Goal: Task Accomplishment & Management: Manage account settings

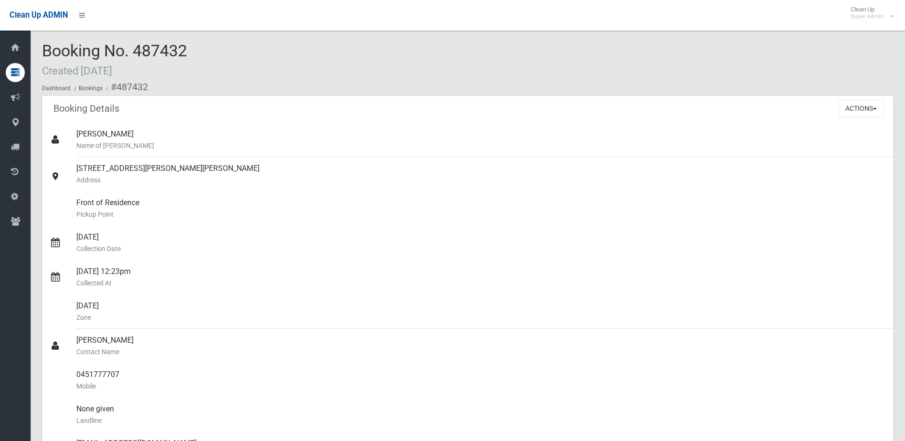
scroll to position [191, 0]
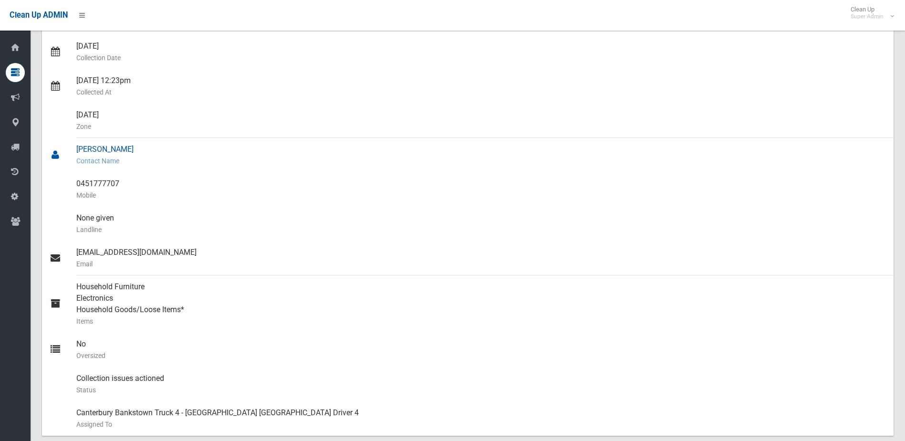
click at [267, 169] on div "[PERSON_NAME] Contact Name" at bounding box center [480, 155] width 809 height 34
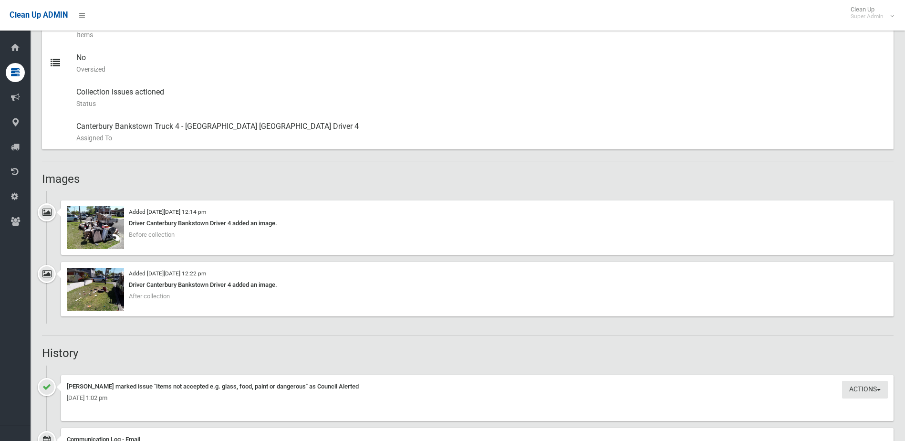
scroll to position [239, 0]
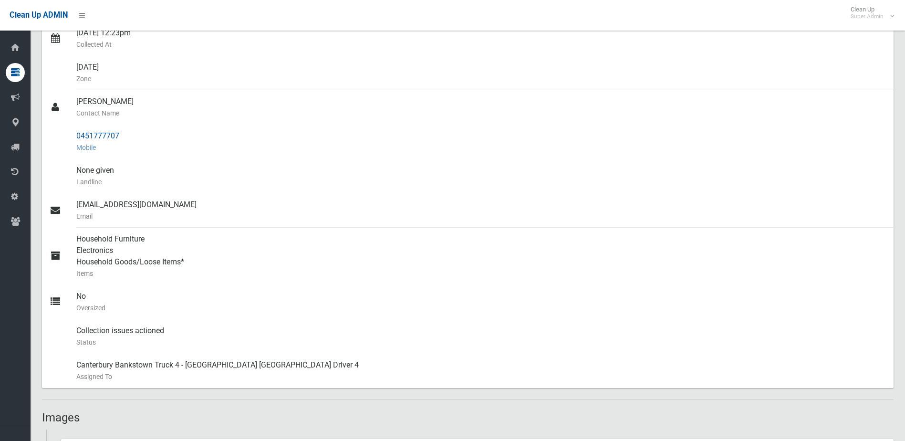
drag, startPoint x: 108, startPoint y: 137, endPoint x: 145, endPoint y: 138, distance: 36.8
click at [145, 138] on link "0451777707 Mobile" at bounding box center [467, 141] width 851 height 34
drag, startPoint x: 145, startPoint y: 138, endPoint x: 109, endPoint y: 131, distance: 36.6
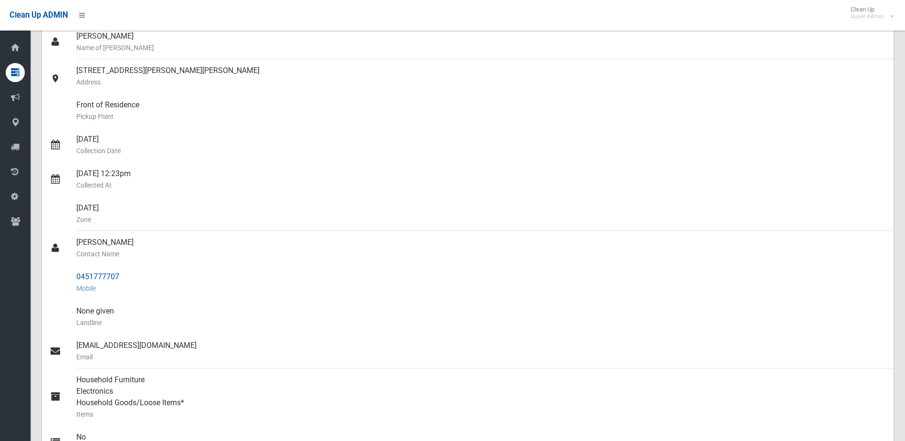
scroll to position [0, 0]
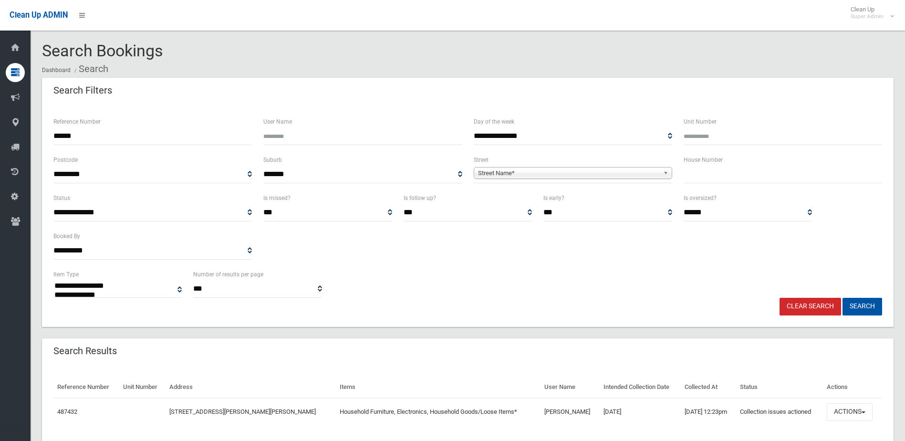
select select
click at [849, 408] on button "Actions" at bounding box center [850, 412] width 46 height 18
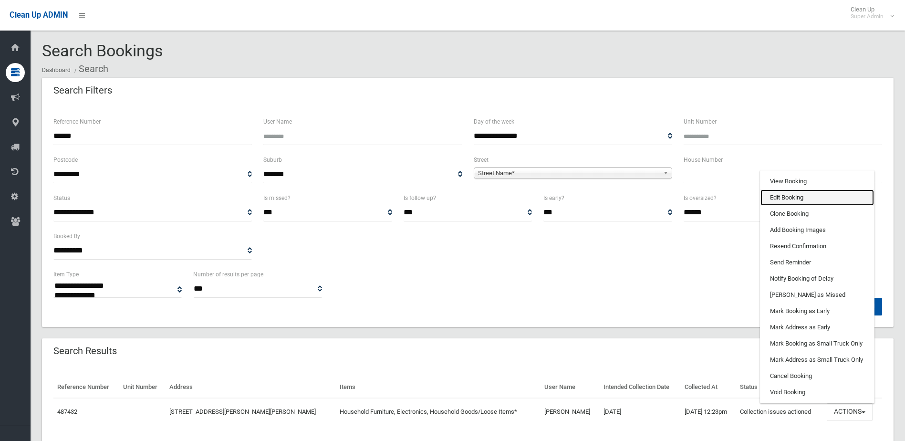
click at [782, 197] on link "Edit Booking" at bounding box center [817, 197] width 114 height 16
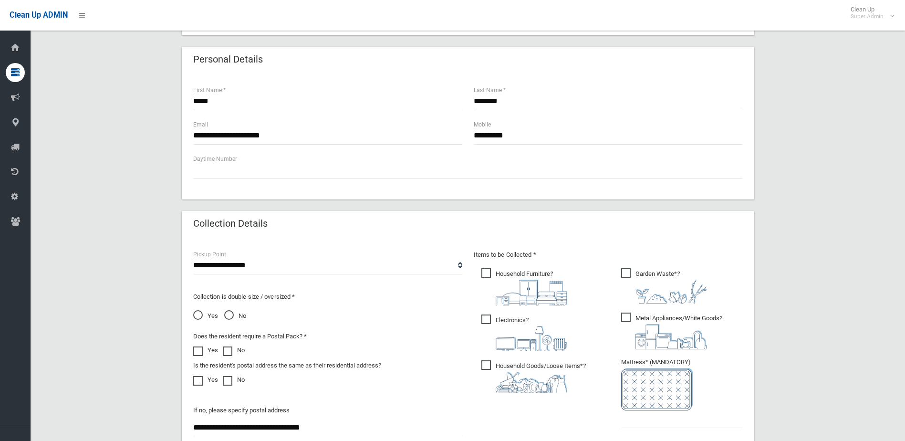
scroll to position [503, 0]
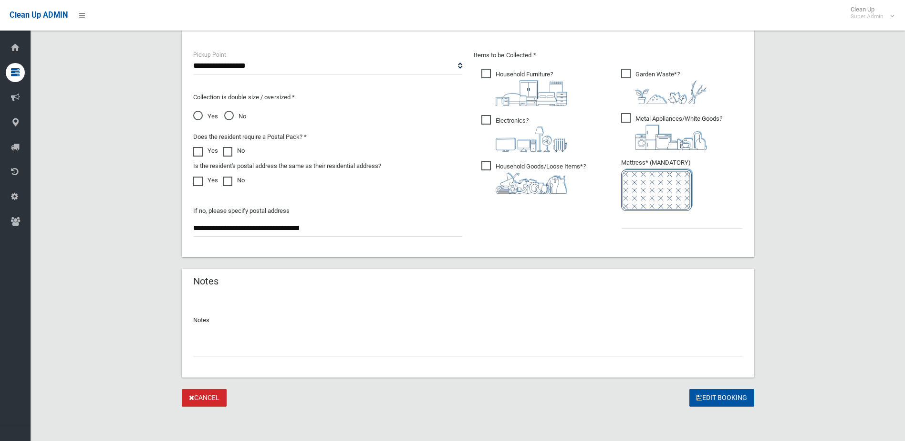
click at [233, 351] on input "text" at bounding box center [468, 348] width 550 height 18
type input "**********"
click at [664, 224] on input "text" at bounding box center [682, 220] width 122 height 18
type input "*"
click at [724, 400] on button "Edit Booking" at bounding box center [721, 398] width 65 height 18
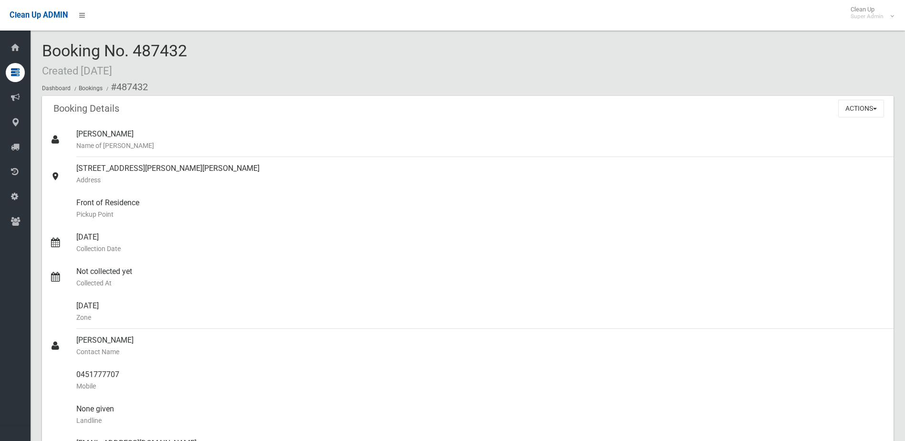
drag, startPoint x: 137, startPoint y: 47, endPoint x: 185, endPoint y: 48, distance: 47.7
click at [185, 48] on span "Booking No. 487432 Created 23/09/2025" at bounding box center [114, 59] width 145 height 37
drag, startPoint x: 185, startPoint y: 48, endPoint x: 177, endPoint y: 51, distance: 8.2
copy span "487432"
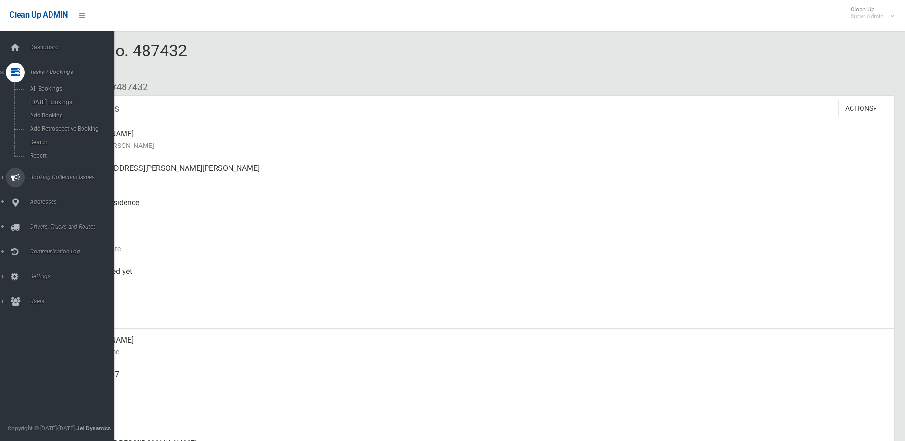
click at [49, 176] on span "Booking Collection Issues" at bounding box center [74, 177] width 94 height 7
click at [46, 109] on link "All Reported Issues" at bounding box center [61, 113] width 122 height 13
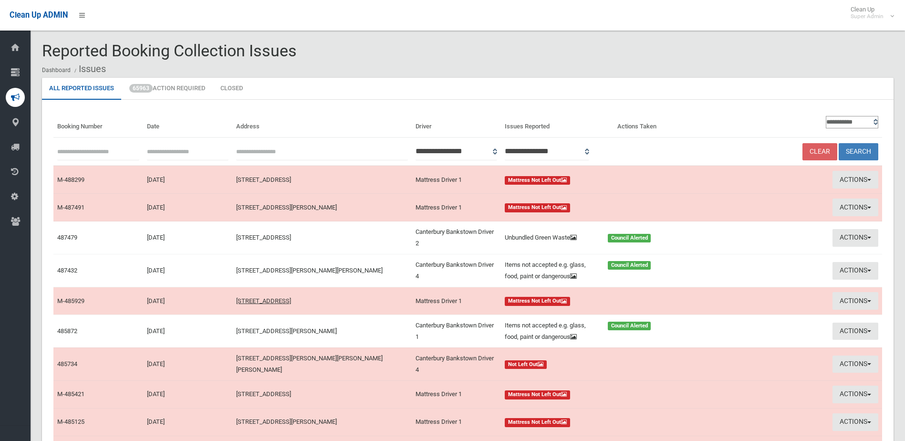
paste input "******"
type input "******"
click at [856, 147] on button "Search" at bounding box center [859, 152] width 40 height 18
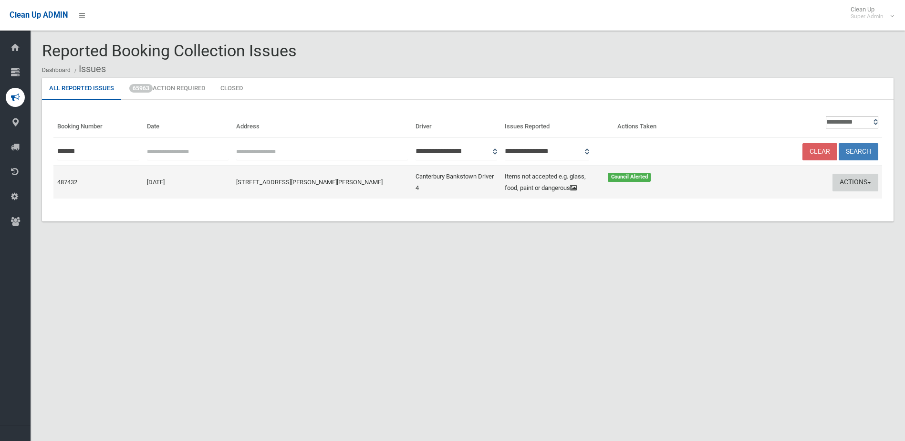
click at [842, 178] on button "Actions" at bounding box center [855, 183] width 46 height 18
click at [768, 215] on link "Edit Actions Taken" at bounding box center [764, 218] width 114 height 16
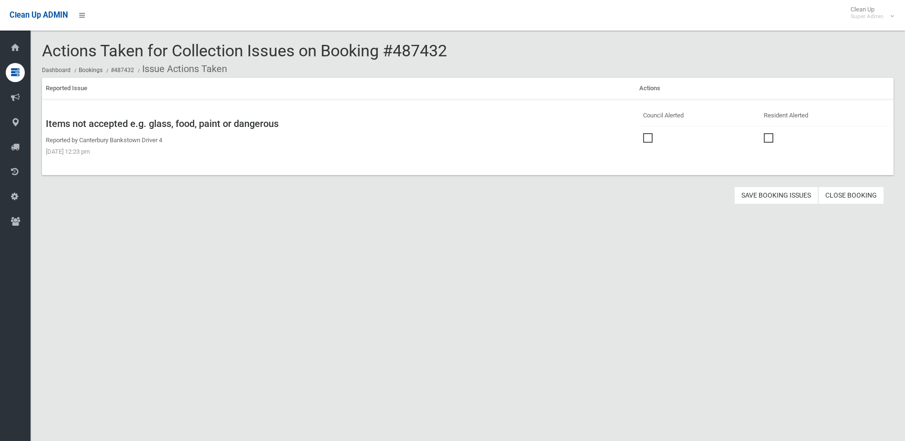
click at [861, 195] on link "Close Booking" at bounding box center [851, 196] width 66 height 18
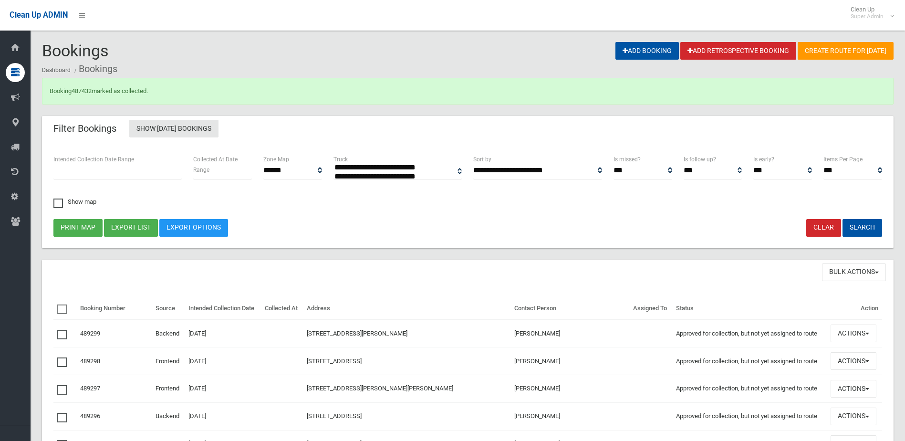
select select
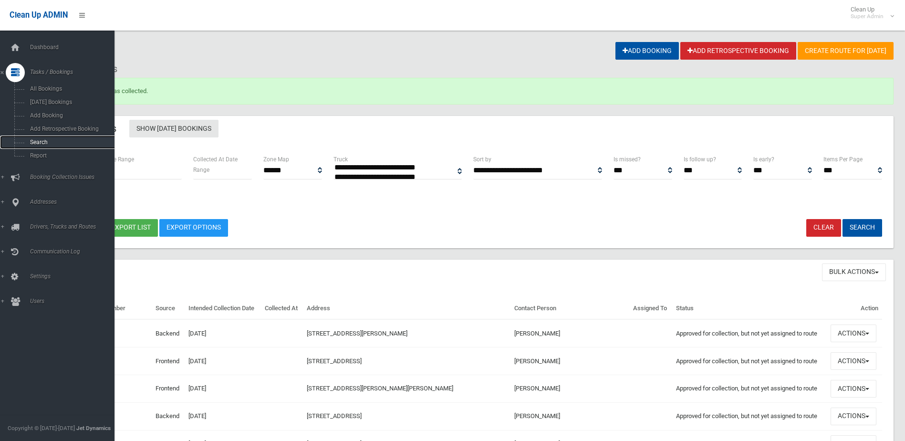
click at [41, 141] on span "Search" at bounding box center [70, 142] width 86 height 7
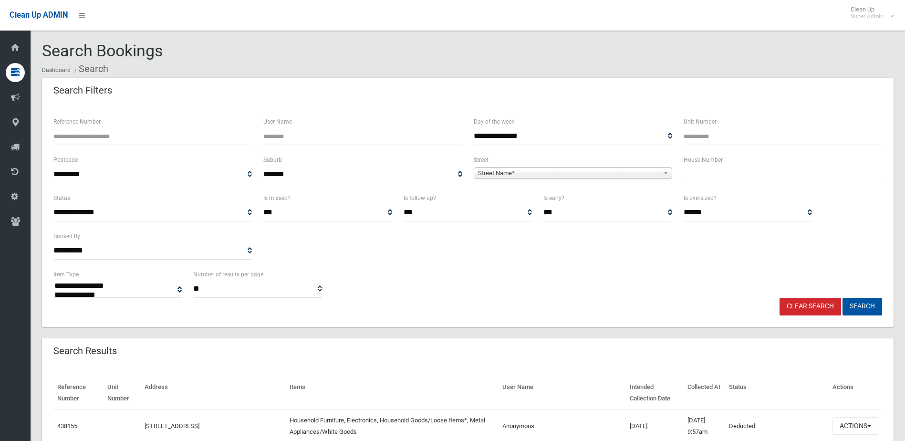
select select
click at [91, 141] on input "Reference Number" at bounding box center [152, 136] width 198 height 18
type input "******"
click at [842, 298] on button "Search" at bounding box center [862, 307] width 40 height 18
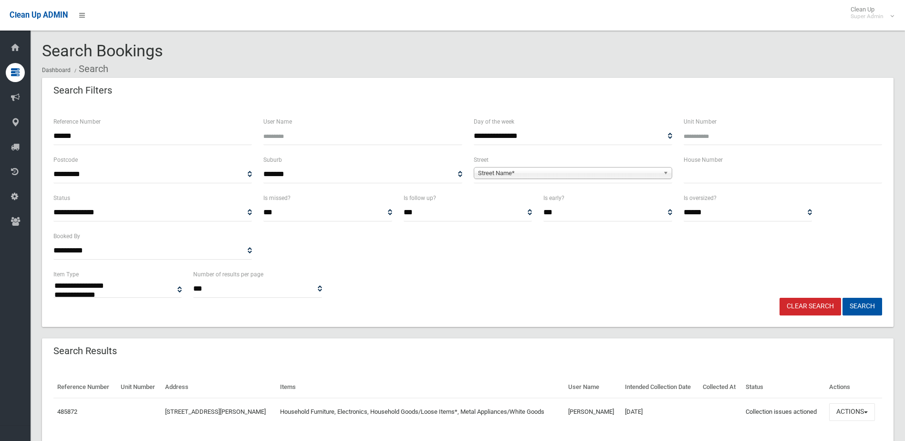
select select
click at [841, 410] on button "Actions" at bounding box center [852, 412] width 46 height 18
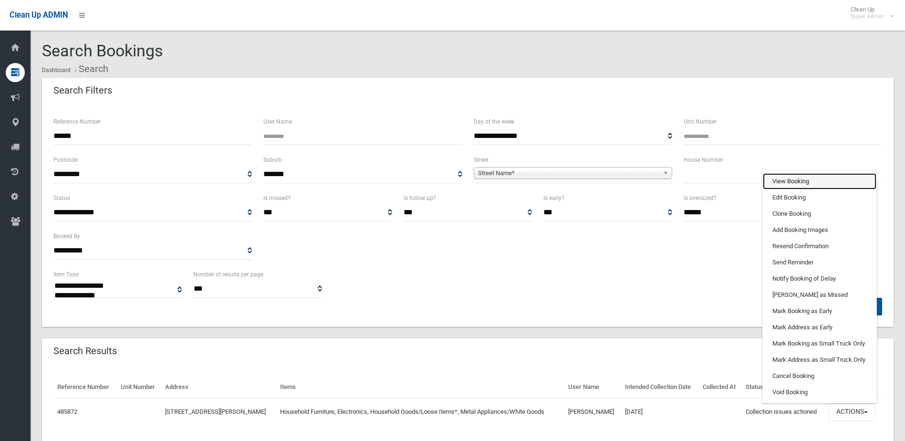
click at [776, 180] on link "View Booking" at bounding box center [820, 181] width 114 height 16
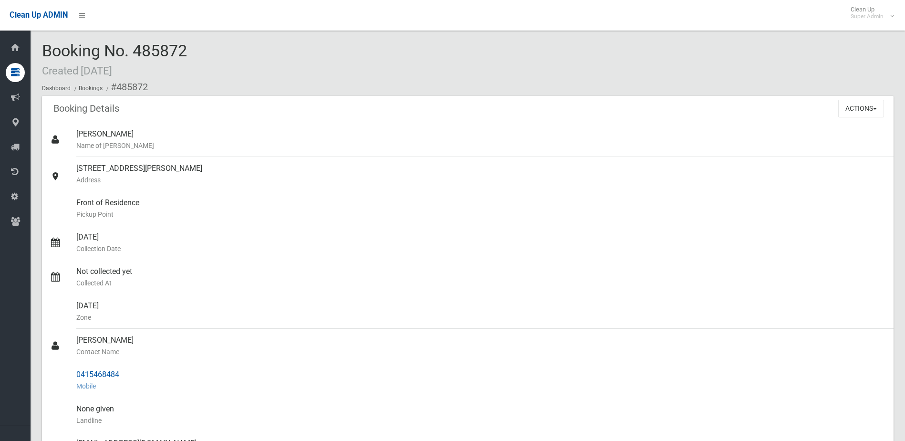
drag, startPoint x: 77, startPoint y: 340, endPoint x: 128, endPoint y: 375, distance: 61.4
click at [128, 375] on ul "[PERSON_NAME] Name of [PERSON_NAME] [STREET_ADDRESS][PERSON_NAME] Address Front…" at bounding box center [467, 380] width 851 height 515
drag, startPoint x: 128, startPoint y: 375, endPoint x: 110, endPoint y: 373, distance: 18.3
copy ul "[PERSON_NAME] Contact Name 0415468484"
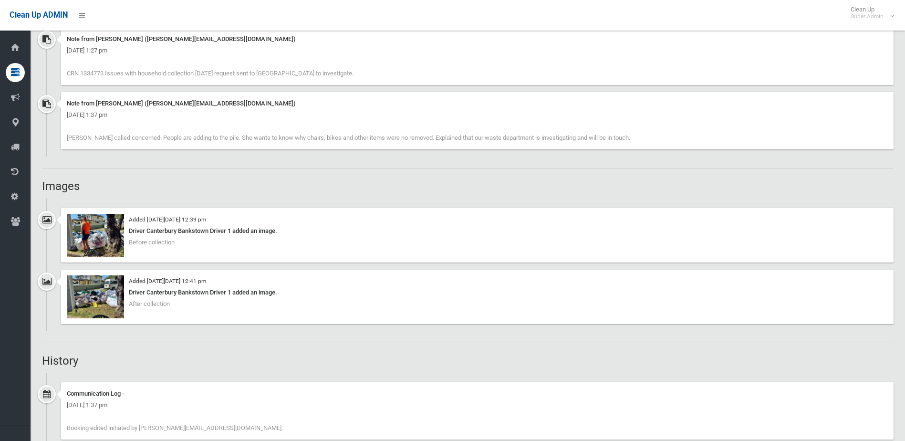
scroll to position [811, 0]
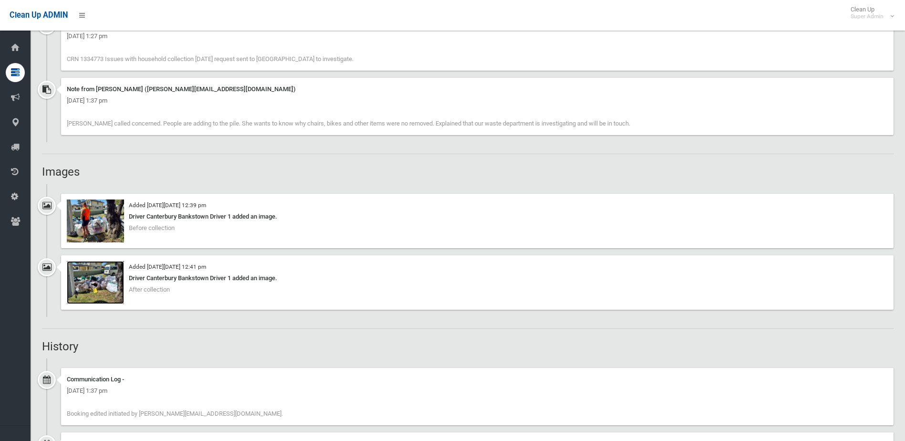
click at [103, 286] on img at bounding box center [95, 282] width 57 height 43
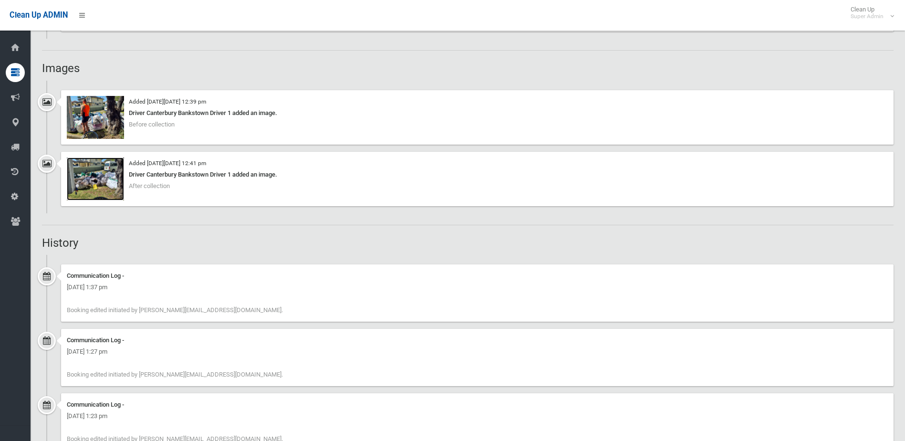
scroll to position [954, 0]
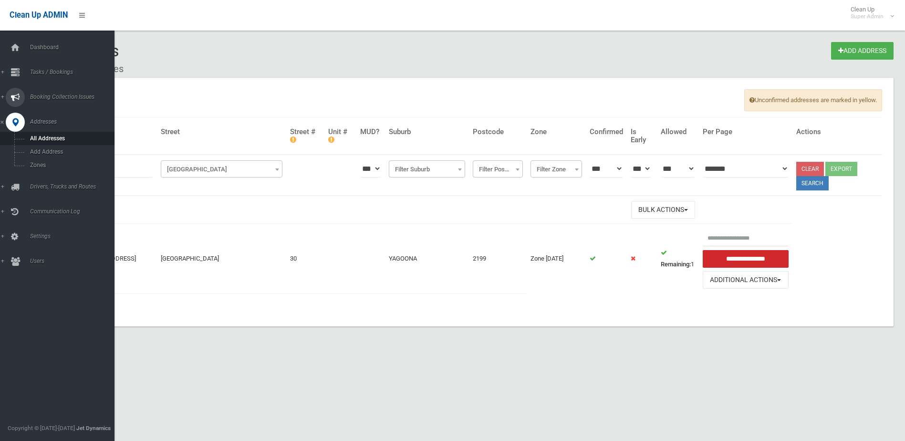
click at [68, 92] on link "Booking Collection Issues" at bounding box center [61, 97] width 122 height 19
click at [65, 114] on span "All Reported Issues" at bounding box center [70, 113] width 86 height 7
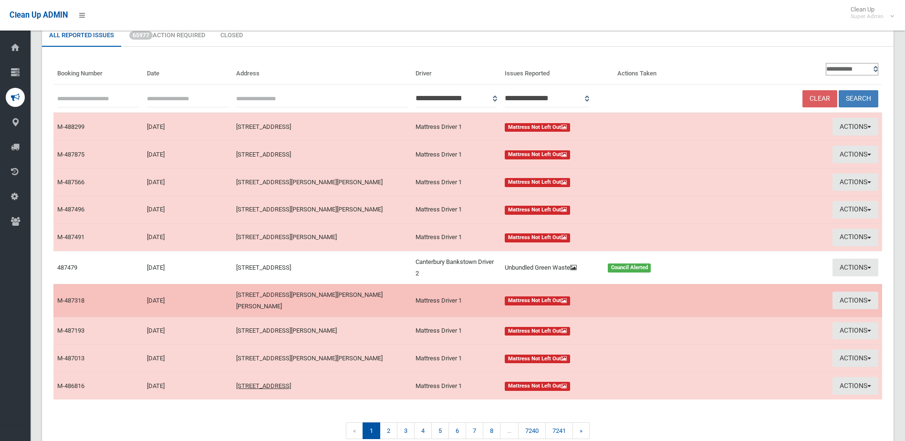
scroll to position [96, 0]
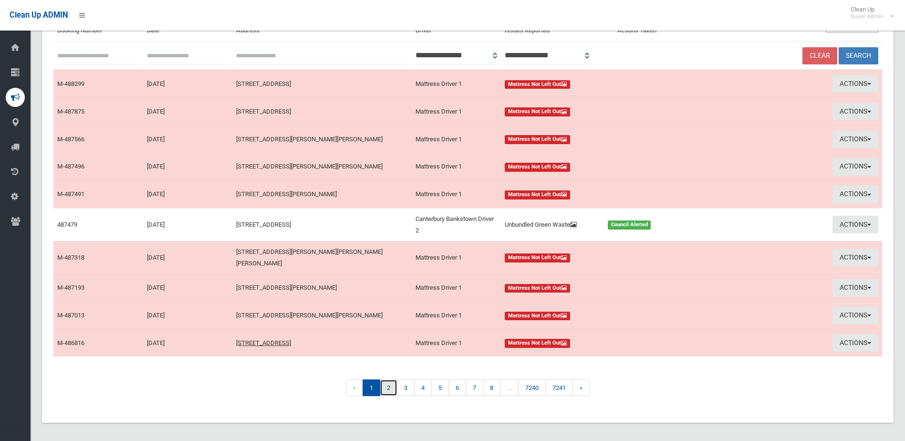
click at [390, 383] on link "2" at bounding box center [389, 387] width 18 height 17
